Goal: Task Accomplishment & Management: Complete application form

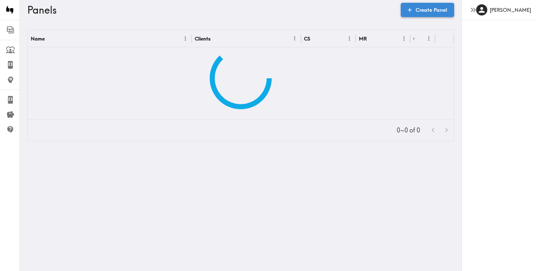
click at [434, 13] on link "Create Panel" at bounding box center [426, 10] width 53 height 14
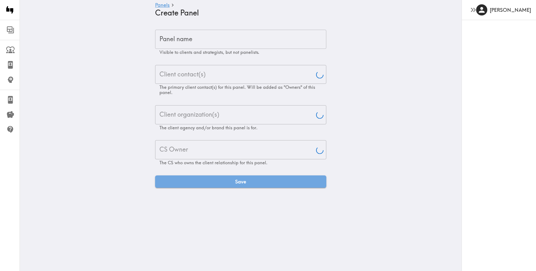
click at [471, 7] on icon "button" at bounding box center [473, 10] width 8 height 8
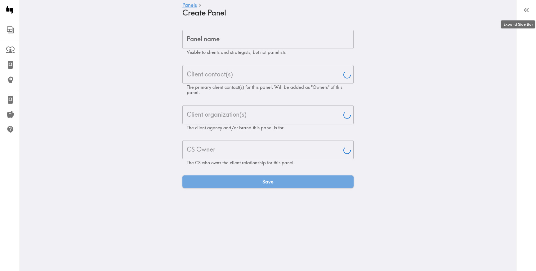
click at [254, 45] on input "Panel name" at bounding box center [267, 39] width 171 height 19
type input "[PERSON_NAME]"
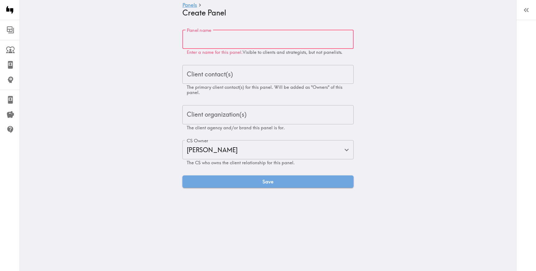
paste input "Women & Mothers Creative Testing"
type input "Women & Mothers Creative Testing"
click at [199, 74] on div "Client contact(s) Client contact(s) The primary client contact(s) for this pane…" at bounding box center [267, 80] width 171 height 30
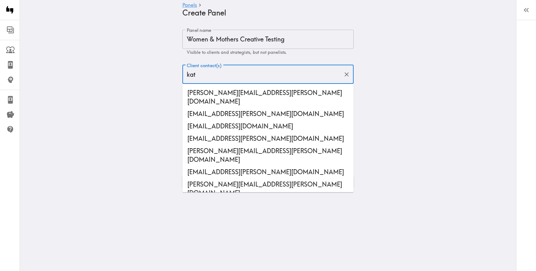
type input "[DEMOGRAPHIC_DATA]"
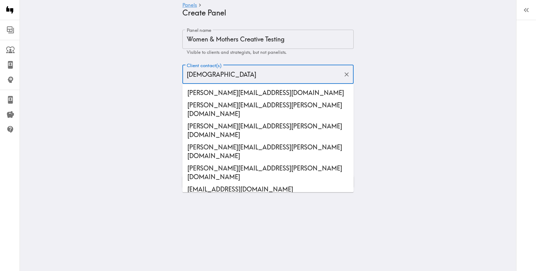
click at [214, 94] on li "[PERSON_NAME][EMAIL_ADDRESS][DOMAIN_NAME]" at bounding box center [267, 93] width 171 height 12
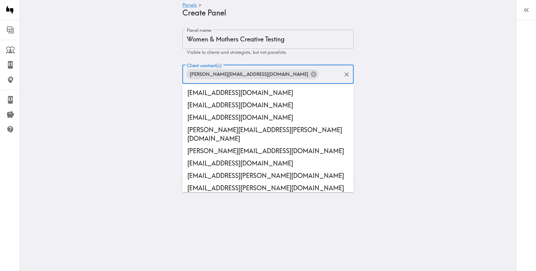
scroll to position [13294, 0]
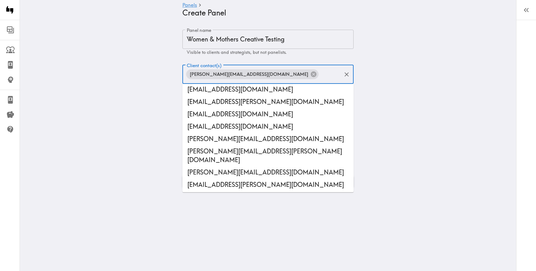
click at [149, 145] on main "Panels Create Panel Panel name Women & Mothers Creative Testing Panel name Visi…" at bounding box center [268, 109] width 496 height 178
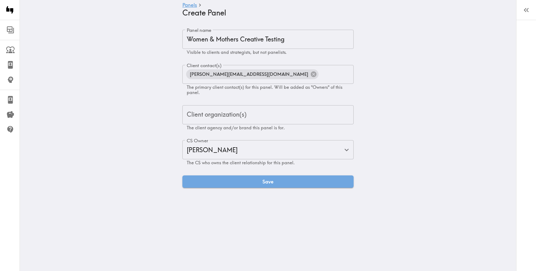
click at [236, 107] on div "Client organization(s)" at bounding box center [267, 114] width 171 height 19
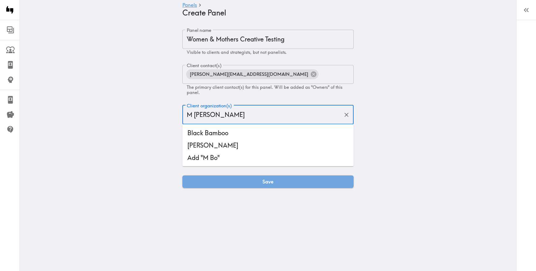
type input "M Boo"
click at [239, 149] on li "[PERSON_NAME]" at bounding box center [267, 145] width 171 height 12
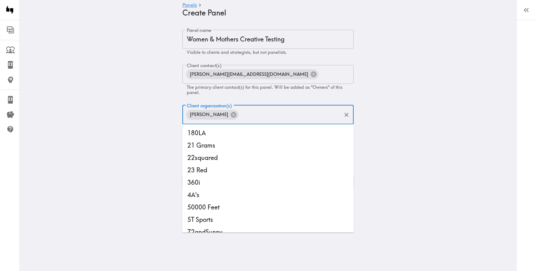
scroll to position [4468, 0]
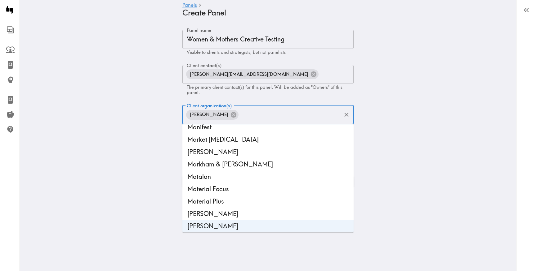
click at [145, 139] on main "Panels Create Panel Panel name Women & Mothers Creative Testing Panel name Visi…" at bounding box center [268, 109] width 496 height 178
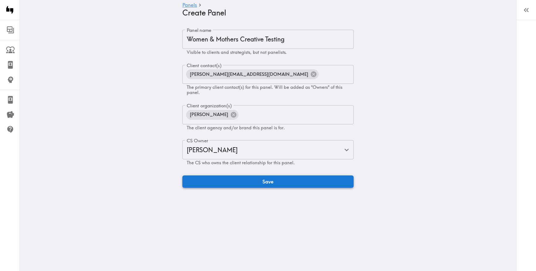
click at [244, 184] on button "Save" at bounding box center [267, 182] width 171 height 12
